Goal: Find specific page/section: Find specific page/section

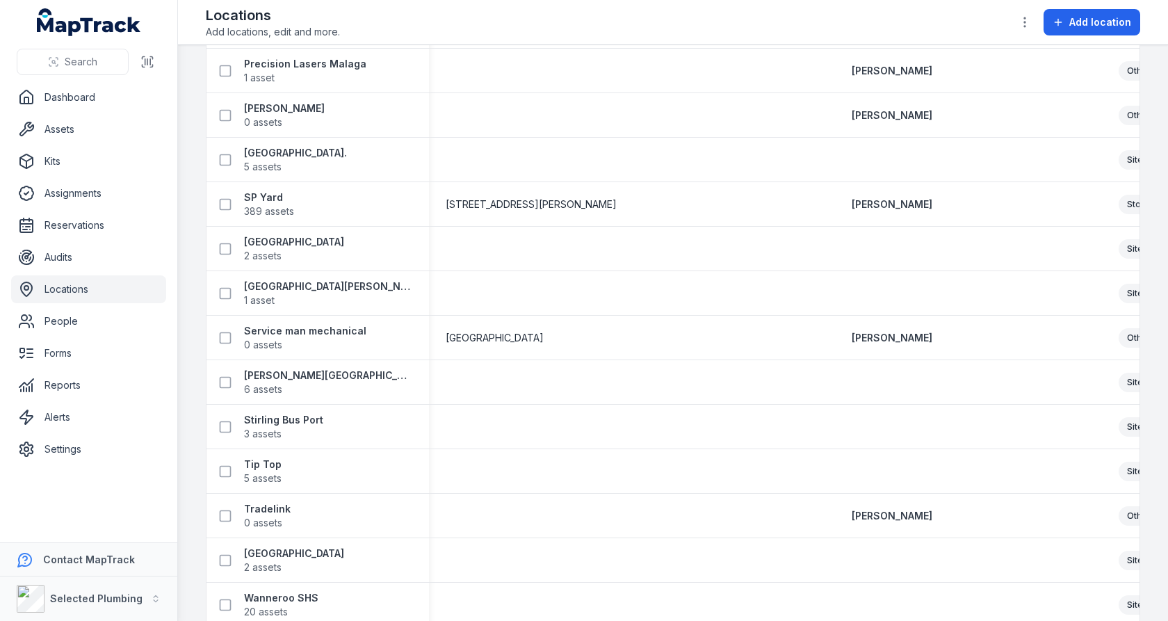
scroll to position [1939, 0]
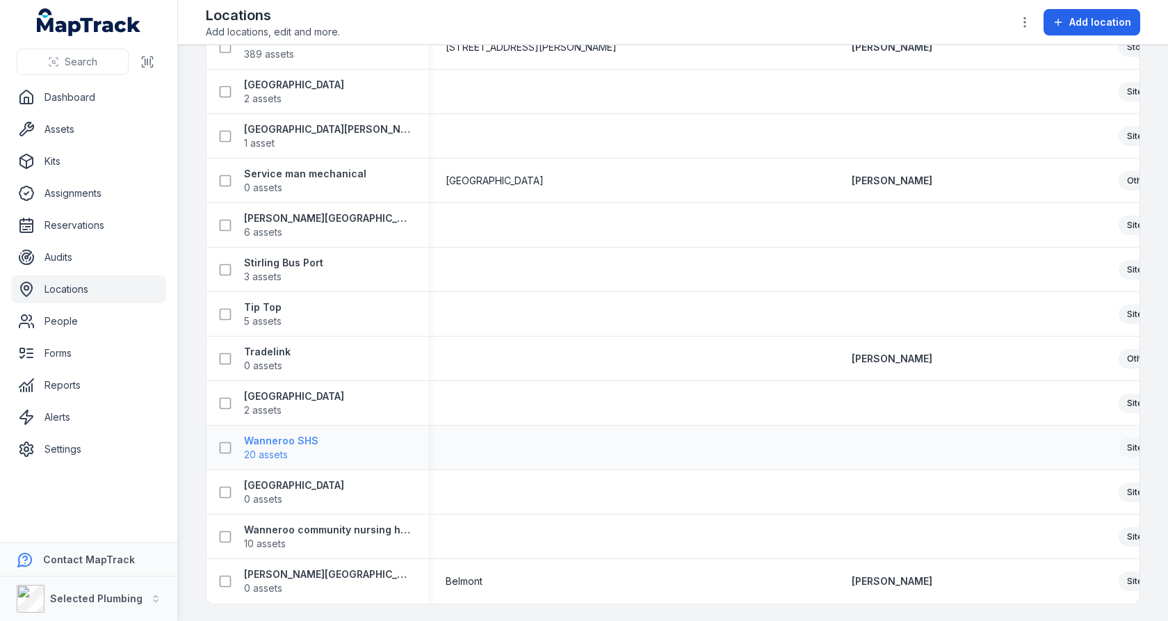
click at [253, 448] on span "20 assets" at bounding box center [266, 455] width 44 height 14
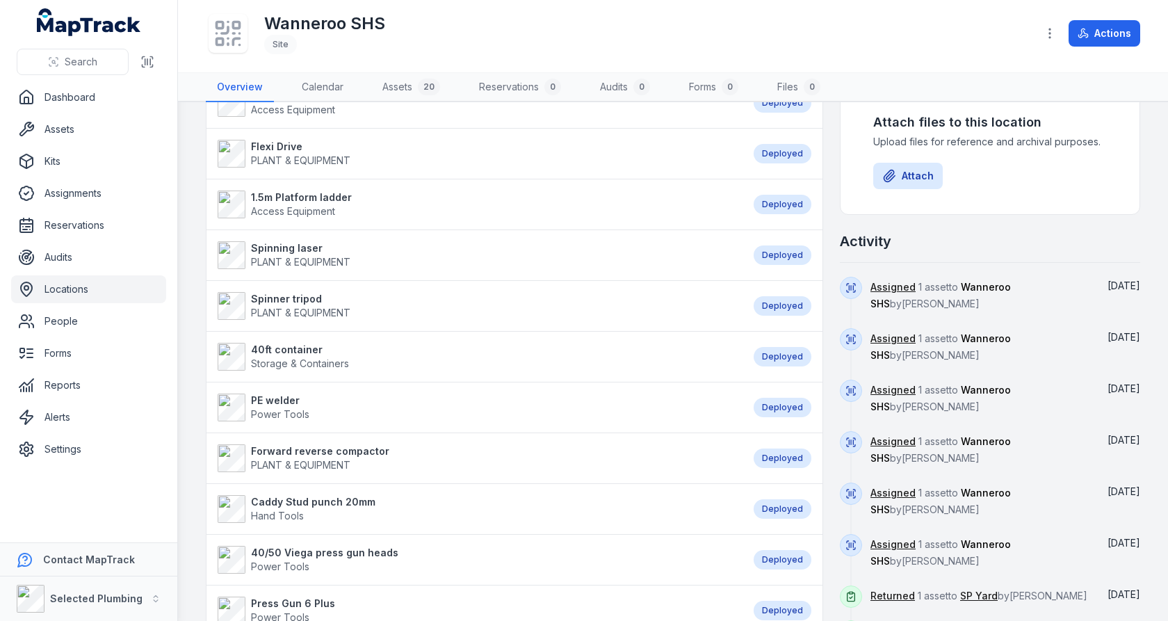
scroll to position [440, 0]
click at [299, 356] on span "Storage & Containers" at bounding box center [300, 362] width 98 height 12
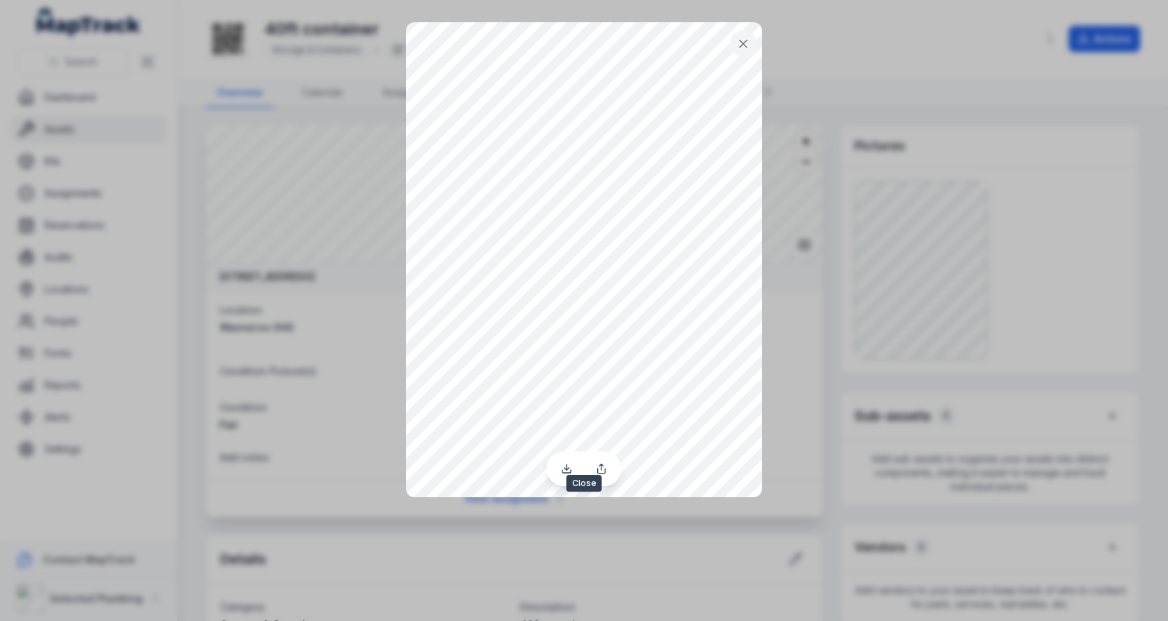
click at [745, 47] on icon at bounding box center [743, 44] width 14 height 14
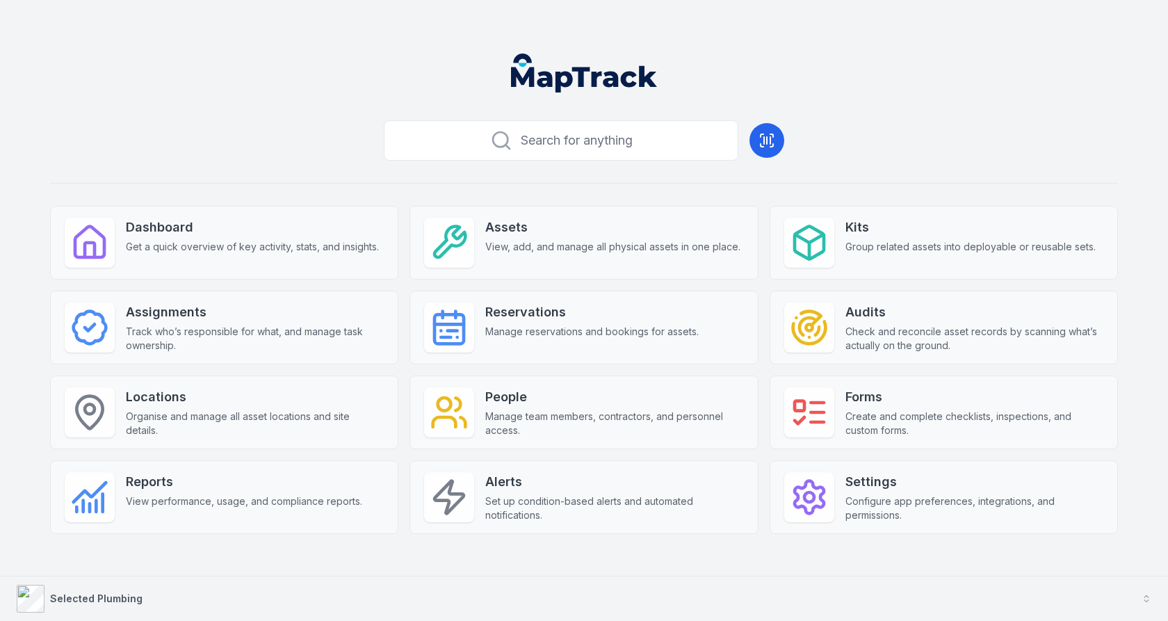
click at [423, 584] on button "Selected Plumbing" at bounding box center [584, 598] width 1168 height 44
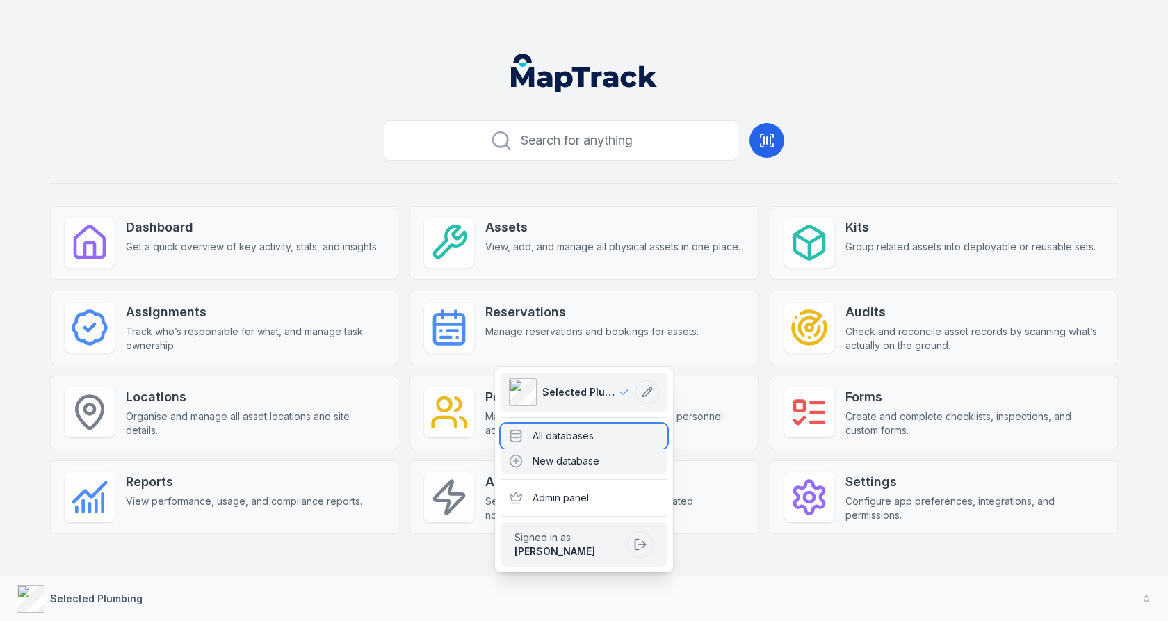
click at [541, 447] on div "All databases" at bounding box center [583, 435] width 167 height 25
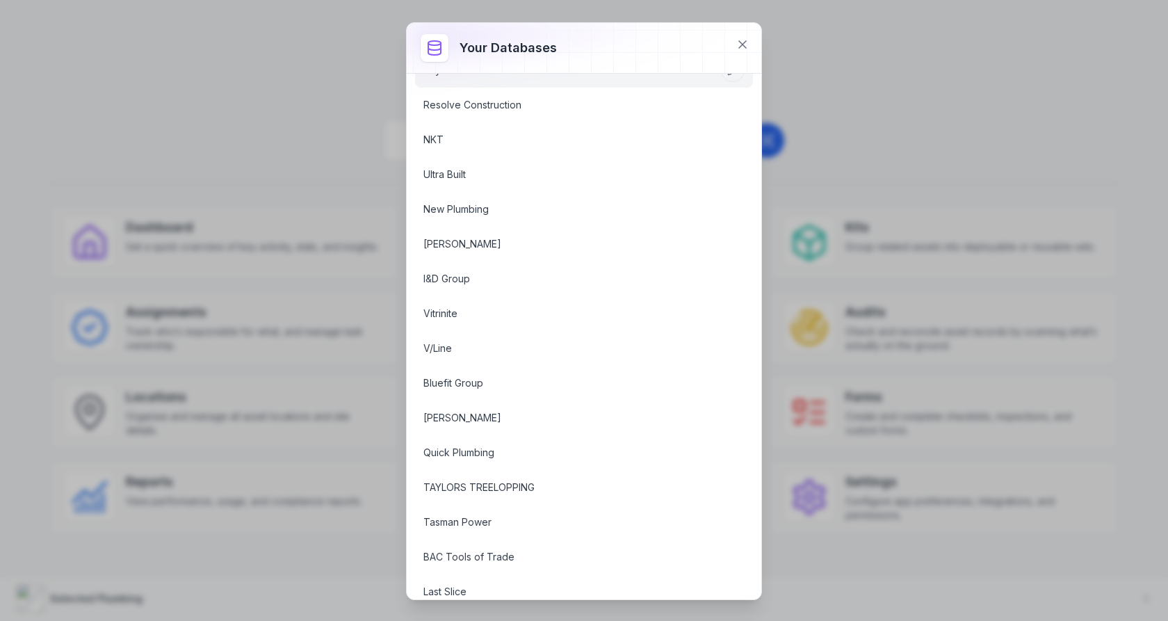
scroll to position [1451, 0]
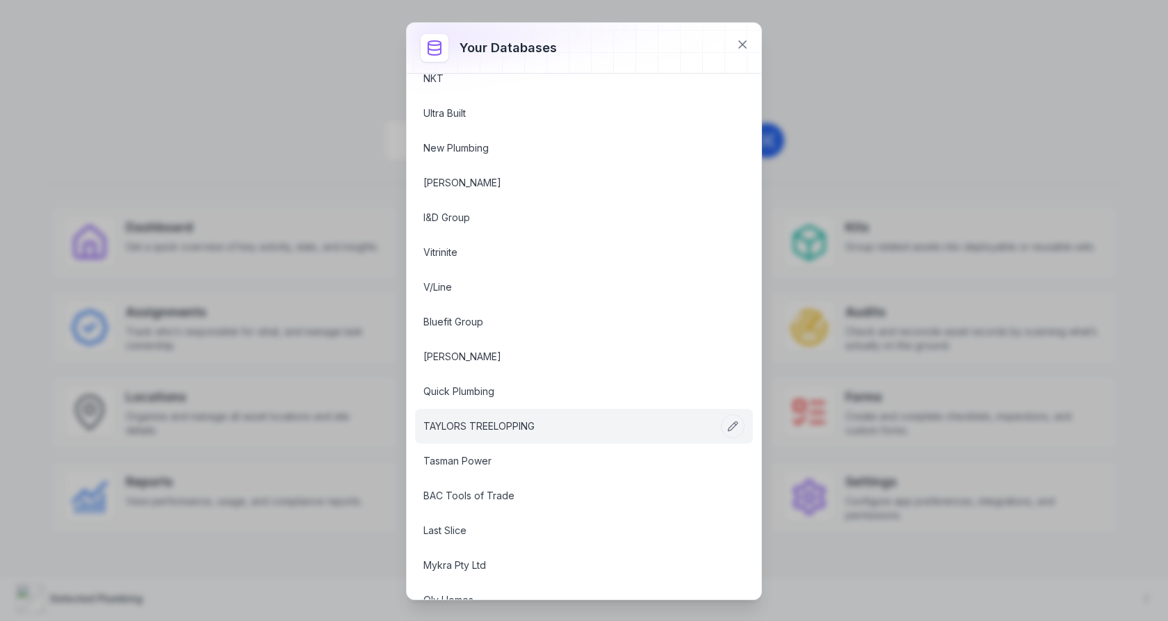
click at [537, 419] on link "TAYLORS TREELOPPING" at bounding box center [567, 426] width 288 height 14
